Goal: Transaction & Acquisition: Purchase product/service

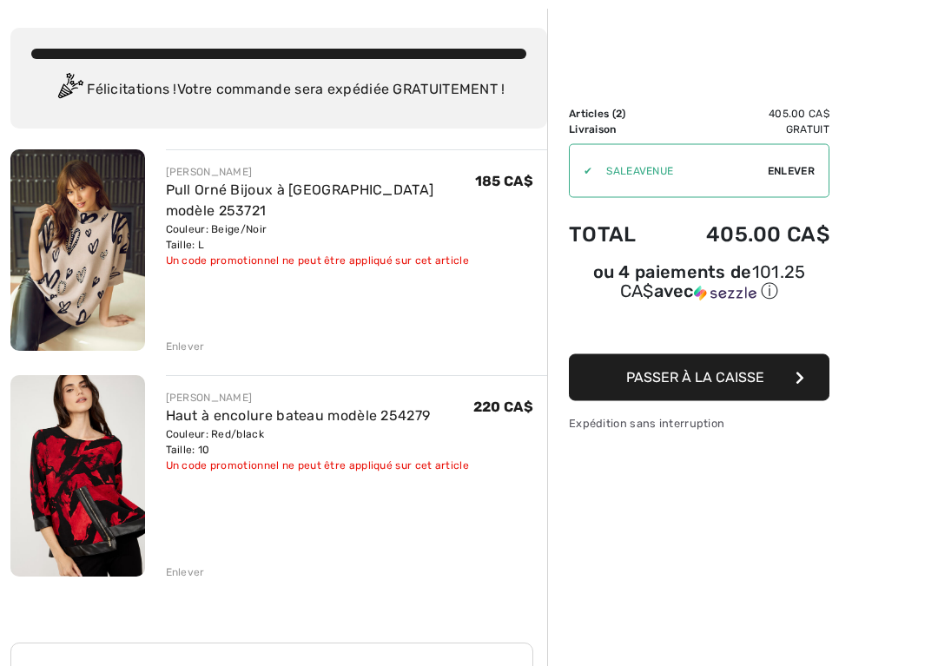
scroll to position [79, 0]
click at [174, 517] on div "Enlever" at bounding box center [185, 571] width 39 height 16
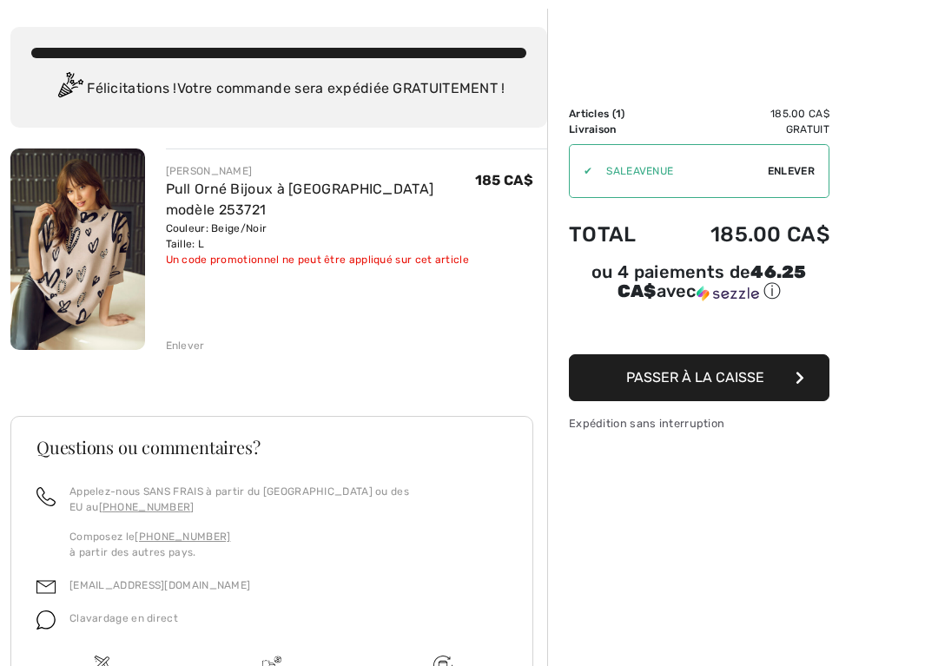
click at [76, 282] on img at bounding box center [77, 248] width 135 height 201
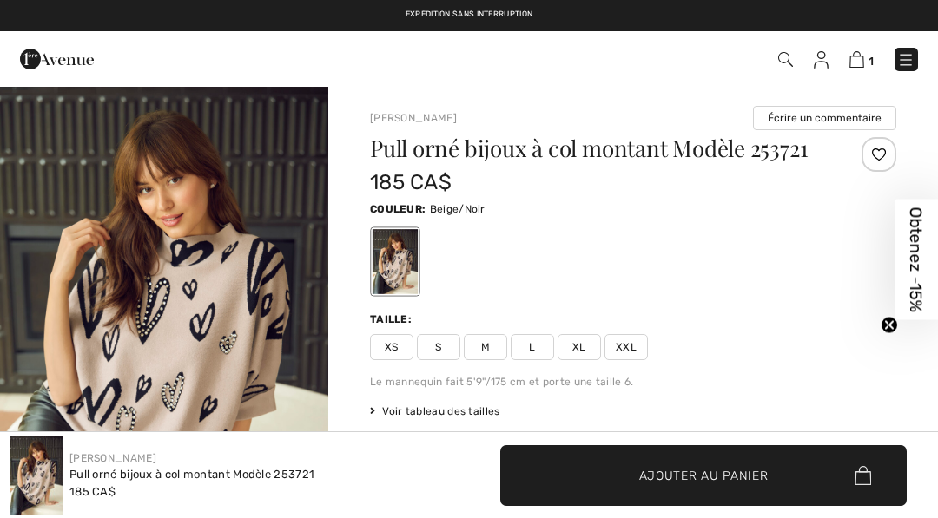
checkbox input "true"
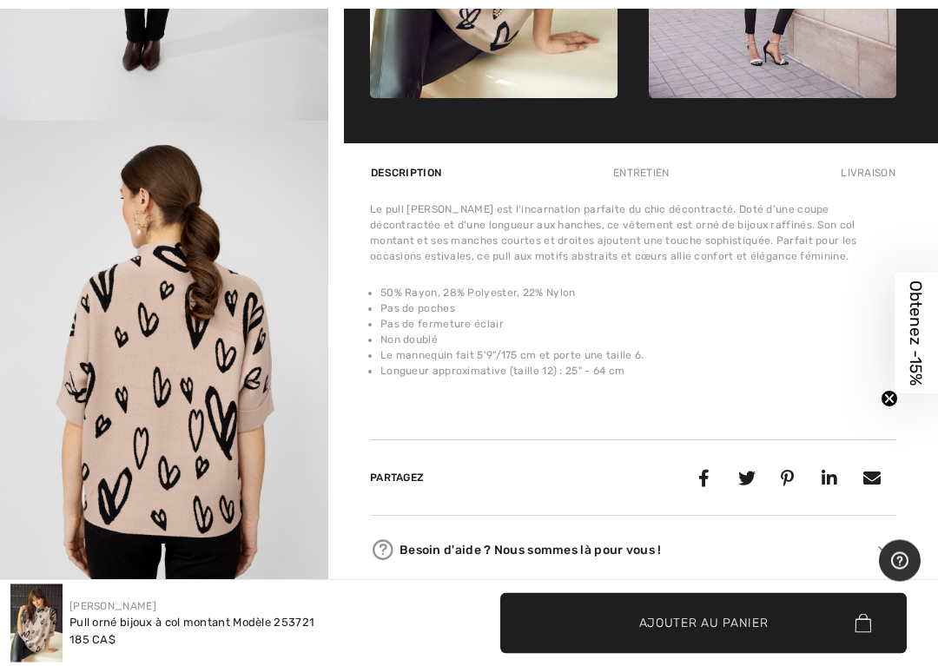
scroll to position [978, 0]
click at [649, 188] on div "Entretien" at bounding box center [641, 172] width 86 height 31
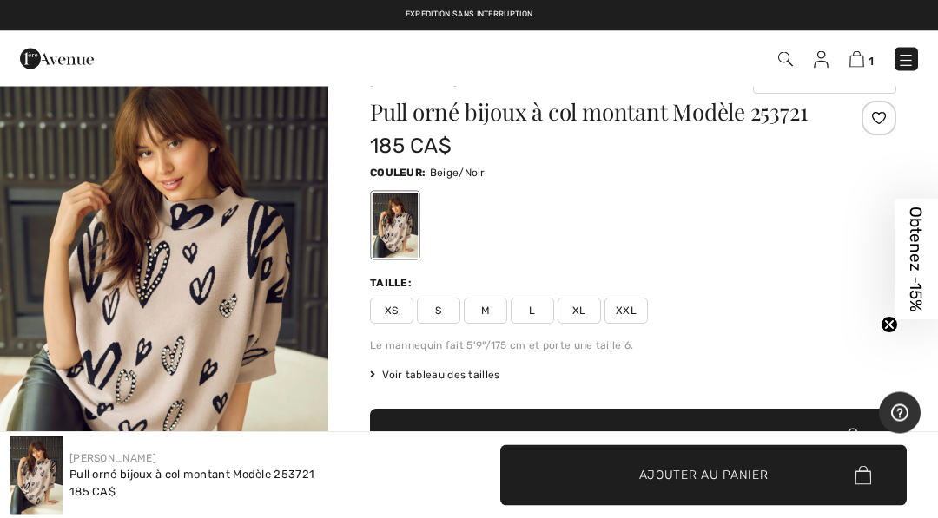
scroll to position [0, 0]
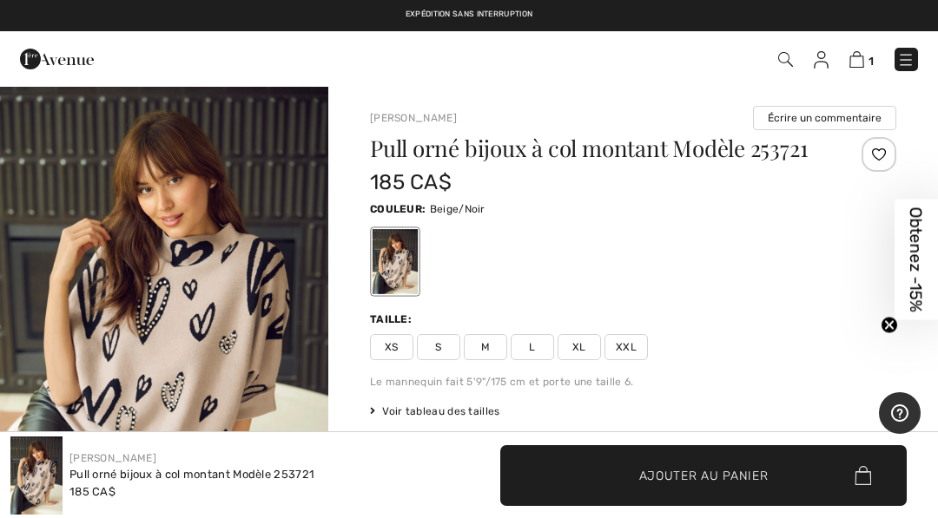
click at [861, 57] on img at bounding box center [856, 59] width 15 height 16
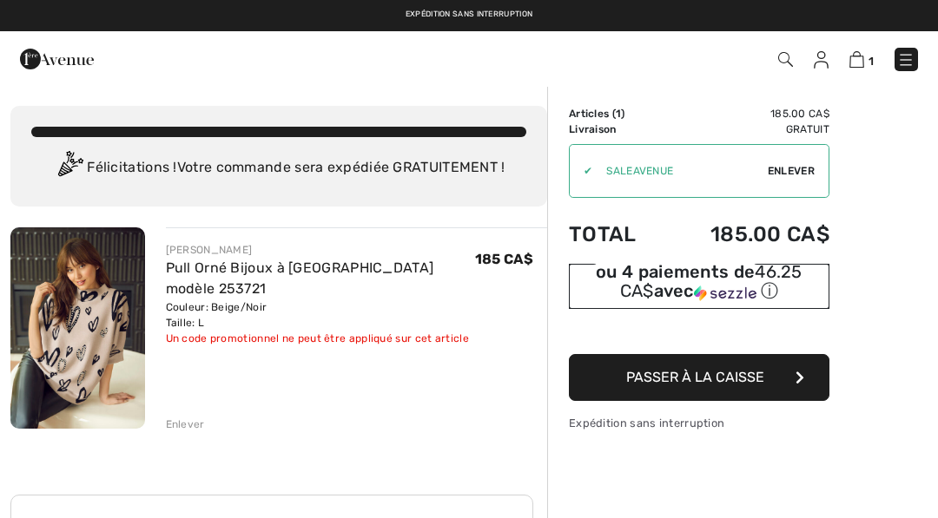
click at [601, 290] on div "ou 4 paiements de 46.25 CA$ avec ⓘ" at bounding box center [699, 283] width 260 height 39
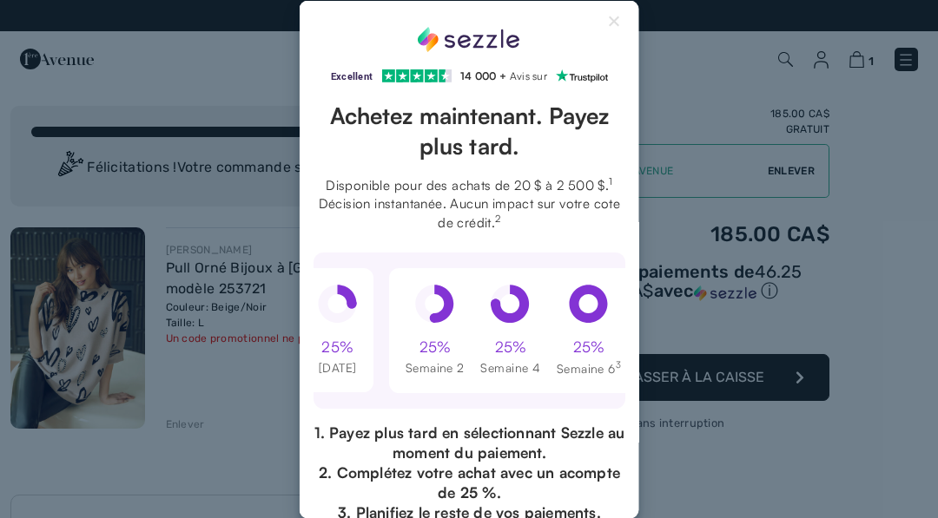
click at [609, 16] on button "Close Sezzle Modal" at bounding box center [614, 24] width 21 height 21
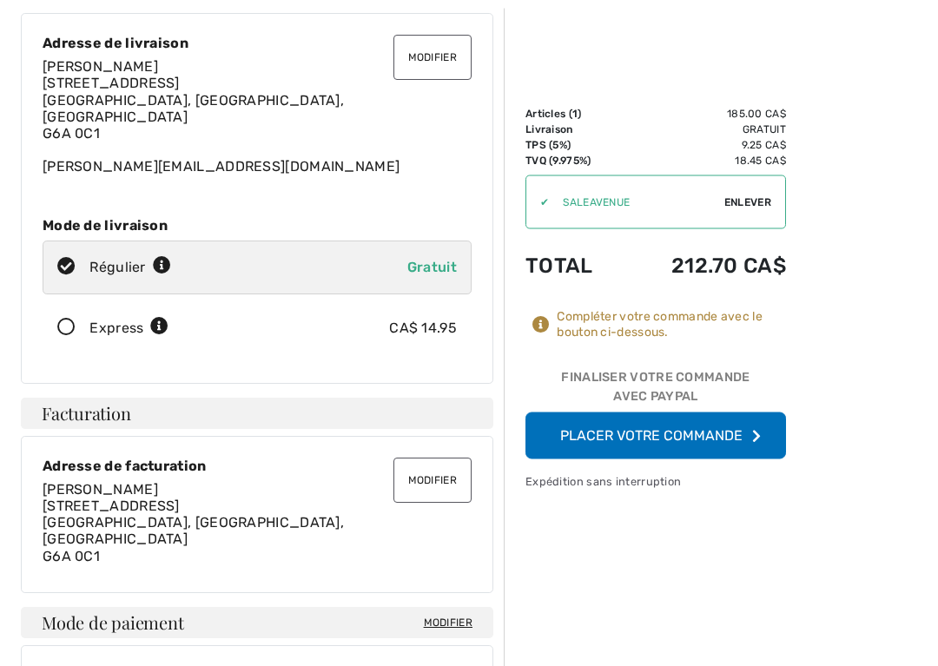
scroll to position [124, 0]
click at [545, 437] on button "Placer votre commande" at bounding box center [655, 435] width 260 height 47
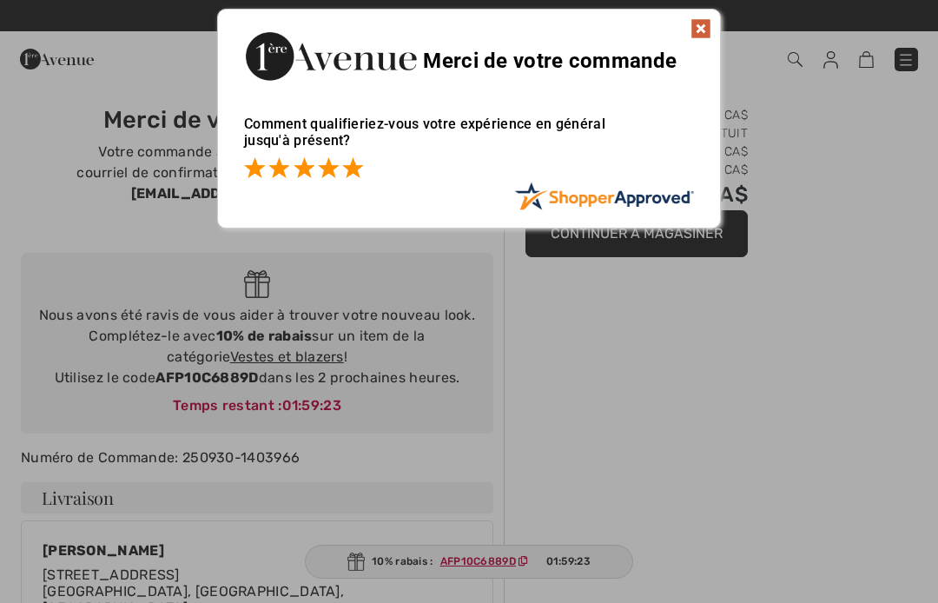
click at [343, 177] on span at bounding box center [352, 167] width 21 height 21
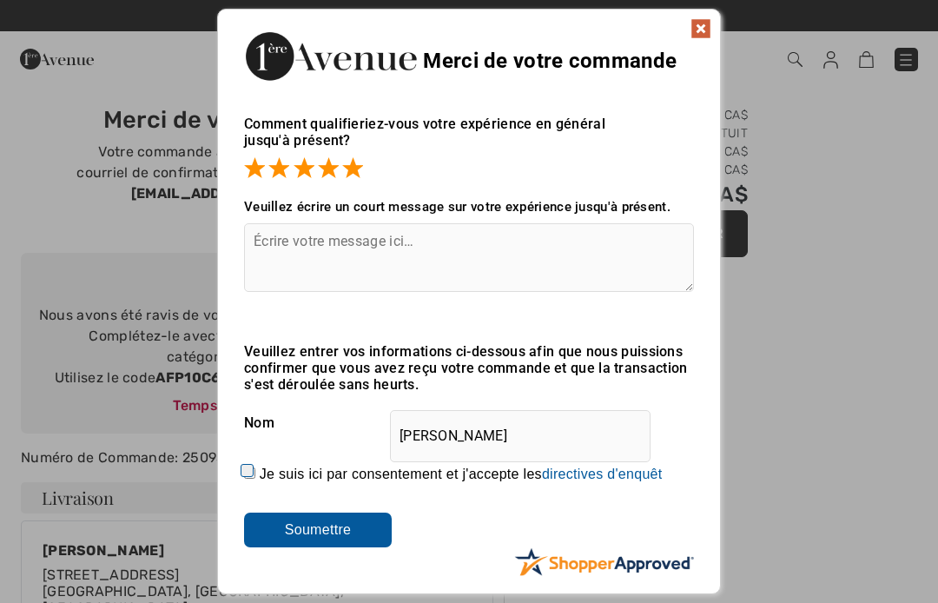
click at [685, 36] on div "Merci de votre commande" at bounding box center [469, 54] width 502 height 89
click at [700, 28] on img at bounding box center [700, 28] width 21 height 21
